Goal: Task Accomplishment & Management: Manage account settings

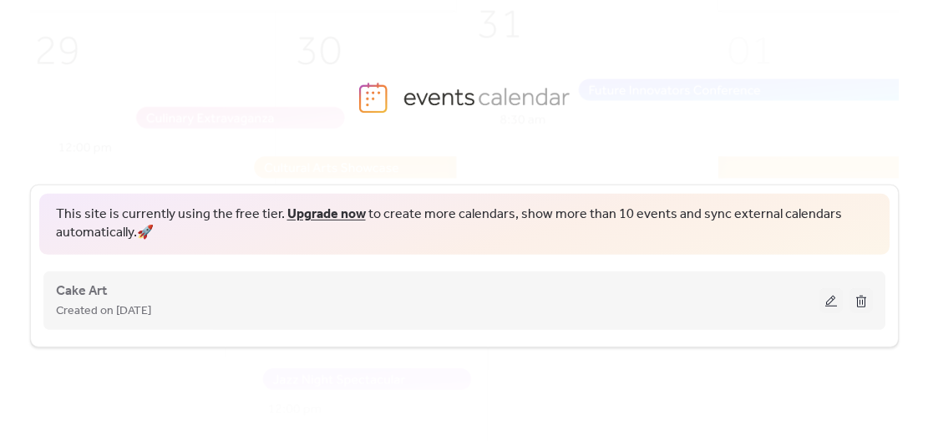
click at [502, 294] on div "Cake Art Created on [DATE]" at bounding box center [438, 301] width 764 height 40
click at [826, 302] on button at bounding box center [831, 300] width 23 height 25
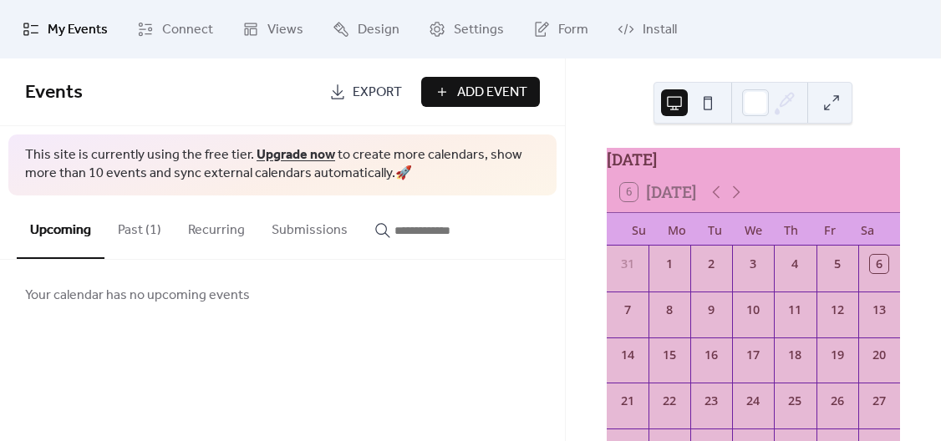
scroll to position [84, 0]
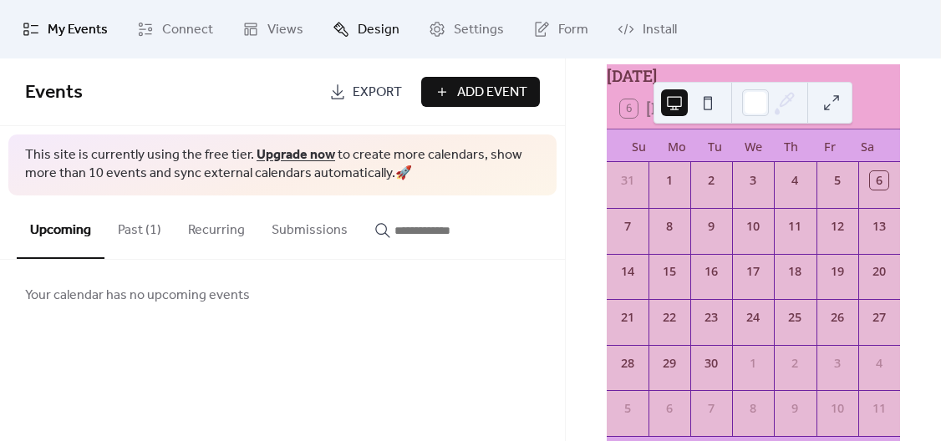
click at [377, 29] on span "Design" at bounding box center [379, 30] width 42 height 20
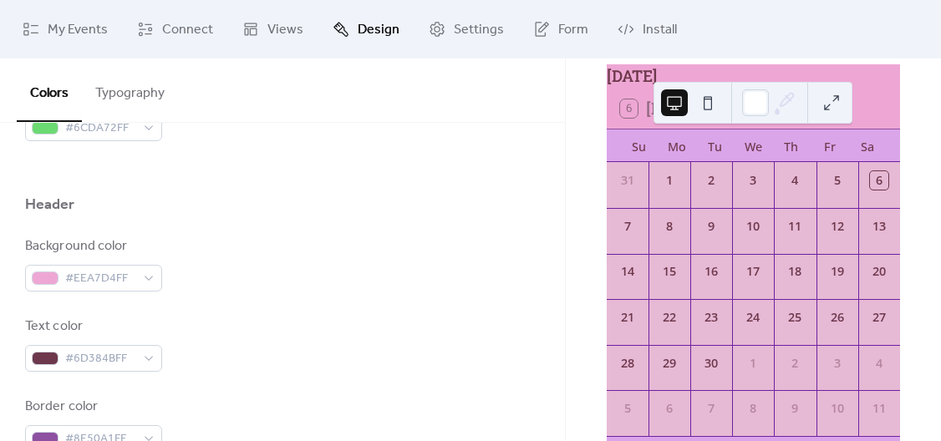
scroll to position [752, 0]
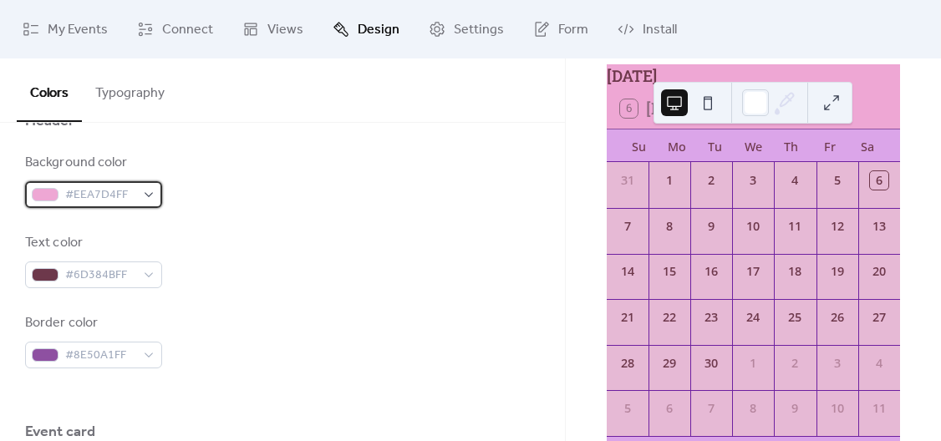
click at [117, 200] on span "#EEA7D4FF" at bounding box center [100, 196] width 70 height 20
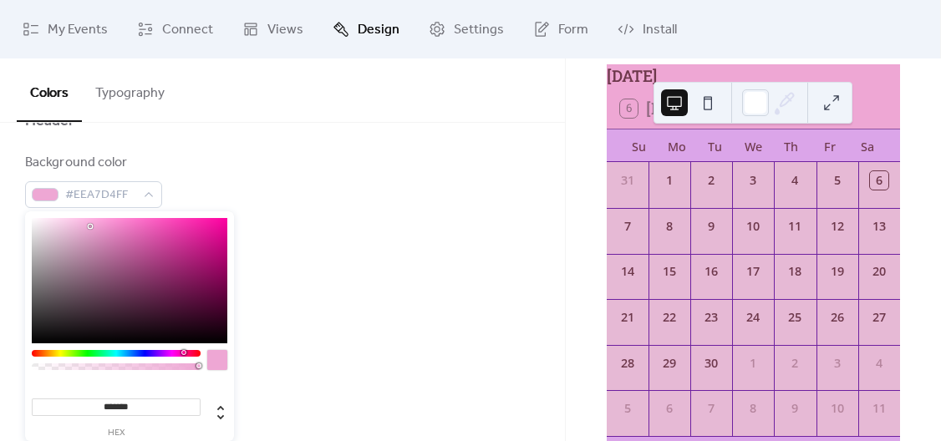
click at [32, 217] on div "******* hex" at bounding box center [129, 359] width 209 height 296
click at [34, 223] on div at bounding box center [130, 280] width 196 height 125
type input "*******"
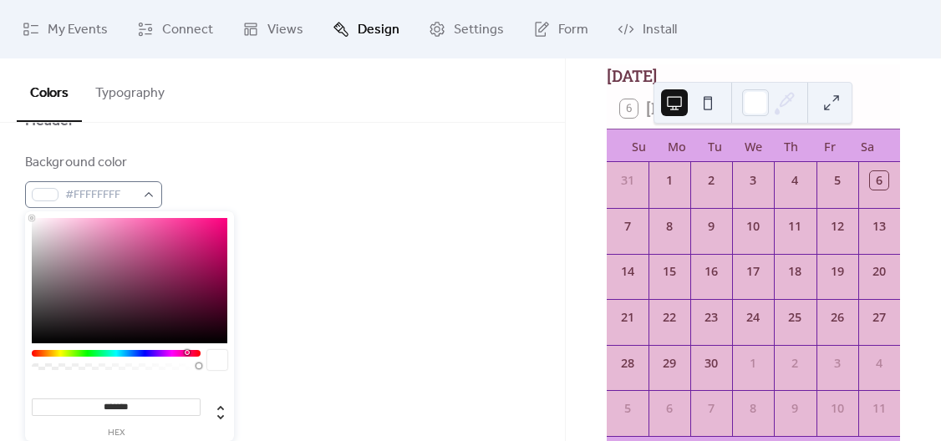
drag, startPoint x: 34, startPoint y: 223, endPoint x: 29, endPoint y: 206, distance: 17.4
click at [29, 206] on body "My Events Connect Views Design Settings Form Install Design Colors Typography C…" at bounding box center [470, 220] width 941 height 441
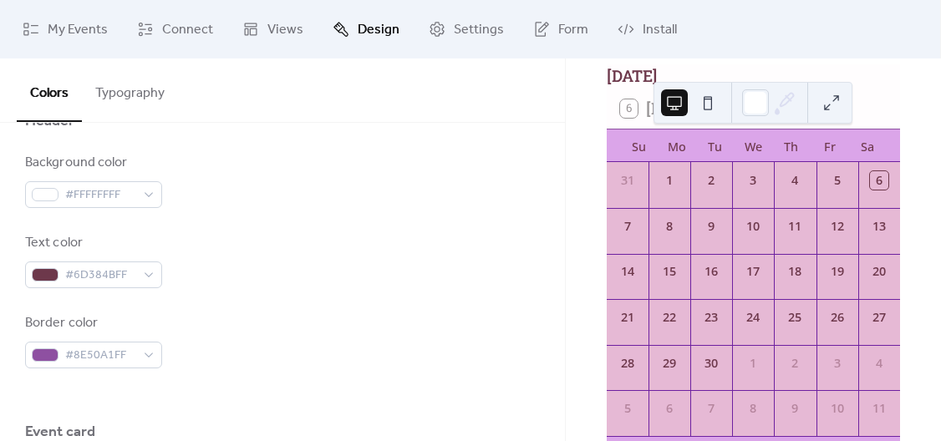
click at [348, 335] on div "Border color #8E50A1FF" at bounding box center [282, 340] width 515 height 55
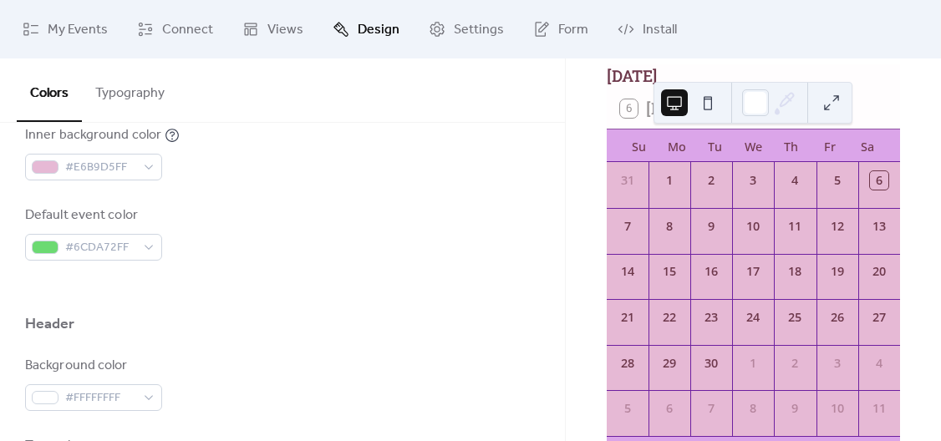
scroll to position [465, 0]
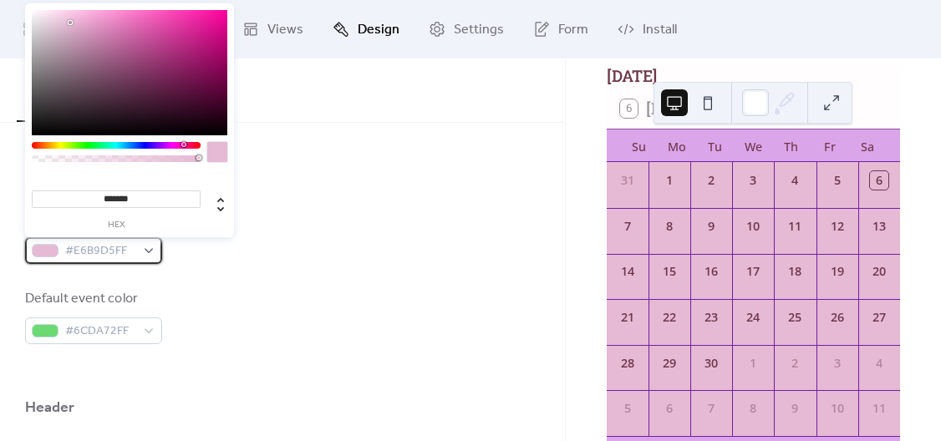
click at [90, 248] on span "#E6B9D5FF" at bounding box center [100, 251] width 70 height 20
drag, startPoint x: 150, startPoint y: 193, endPoint x: 37, endPoint y: 198, distance: 112.9
click at [37, 198] on input "*******" at bounding box center [116, 200] width 169 height 18
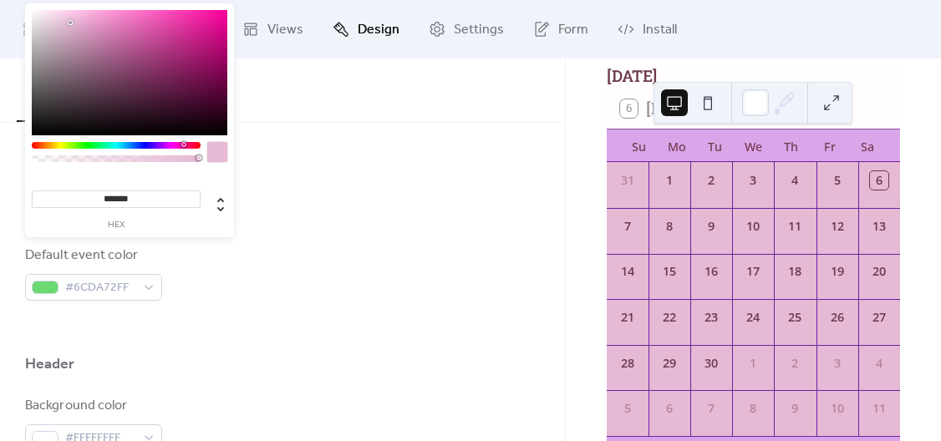
scroll to position [549, 0]
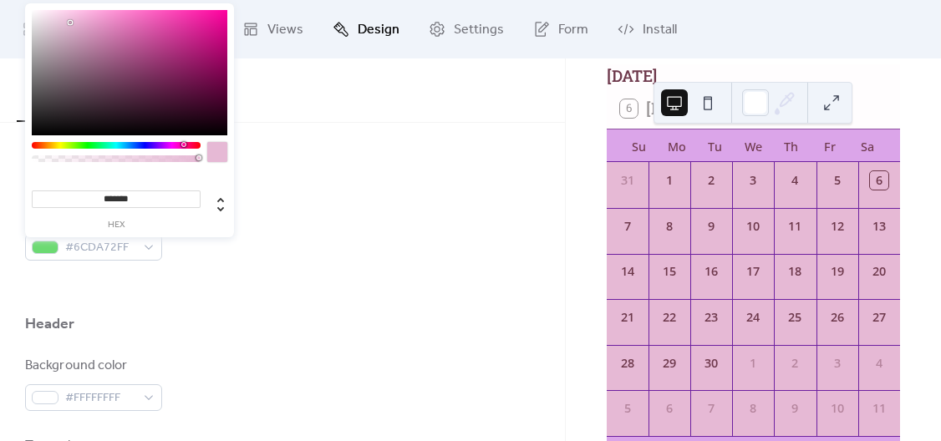
click at [135, 302] on div at bounding box center [282, 287] width 515 height 53
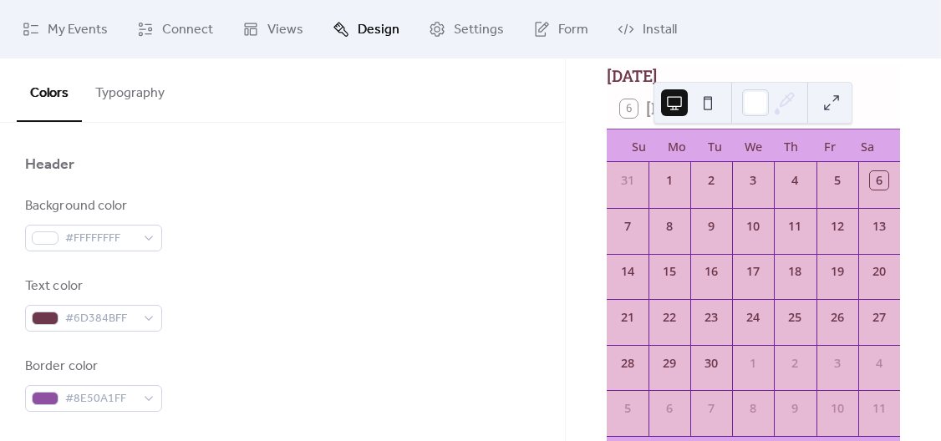
scroll to position [716, 0]
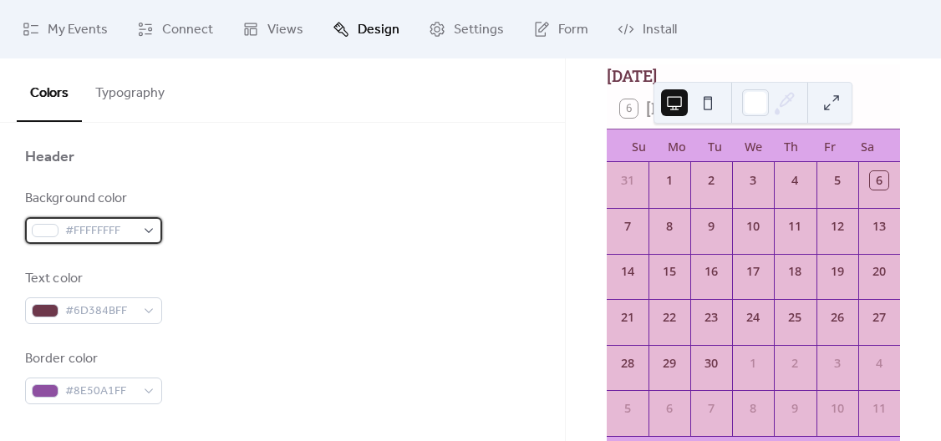
click at [99, 230] on span "#FFFFFFFF" at bounding box center [100, 231] width 70 height 20
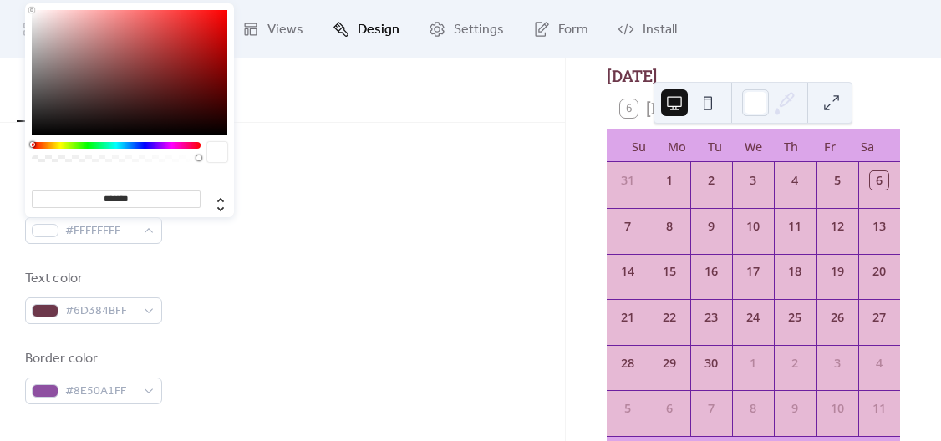
drag, startPoint x: 151, startPoint y: 193, endPoint x: 22, endPoint y: 200, distance: 129.7
click at [22, 200] on body "My Events Connect Views Design Settings Form Install Design Colors Typography C…" at bounding box center [470, 220] width 941 height 441
paste input
type input "*******"
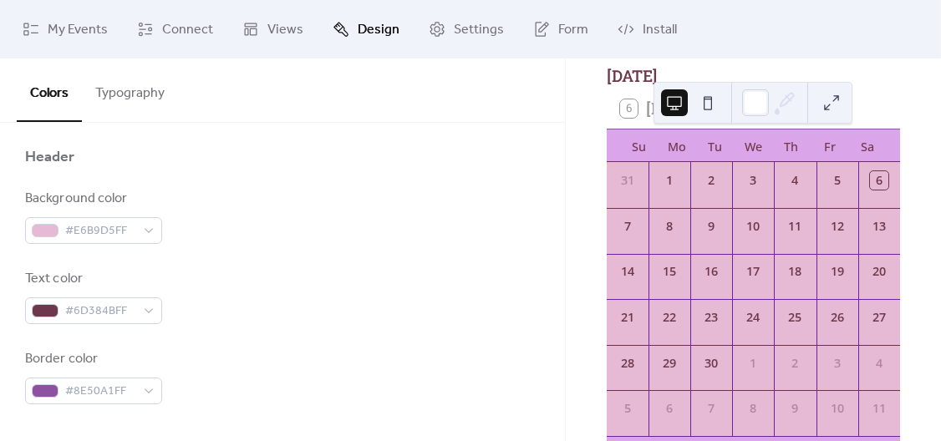
click at [283, 276] on div "Text color #6D384BFF" at bounding box center [282, 296] width 515 height 55
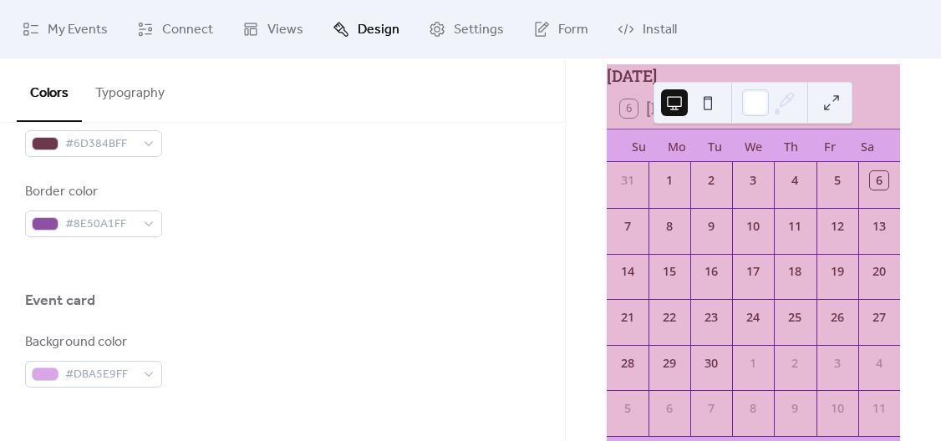
scroll to position [967, 0]
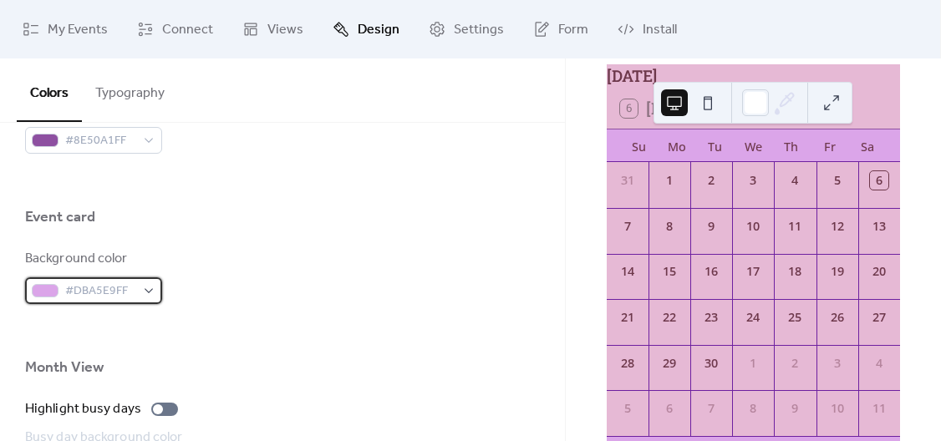
click at [114, 290] on span "#DBA5E9FF" at bounding box center [100, 292] width 70 height 20
click at [299, 319] on div at bounding box center [282, 330] width 515 height 53
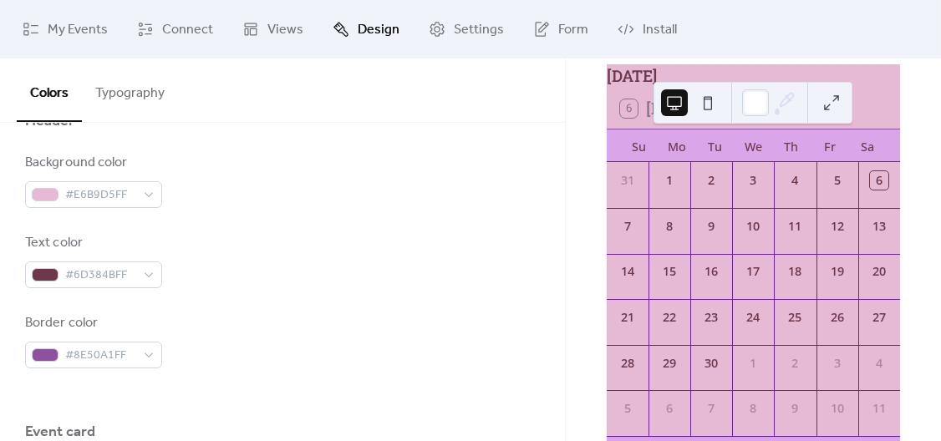
scroll to position [1003, 0]
